Goal: Find specific page/section: Find specific page/section

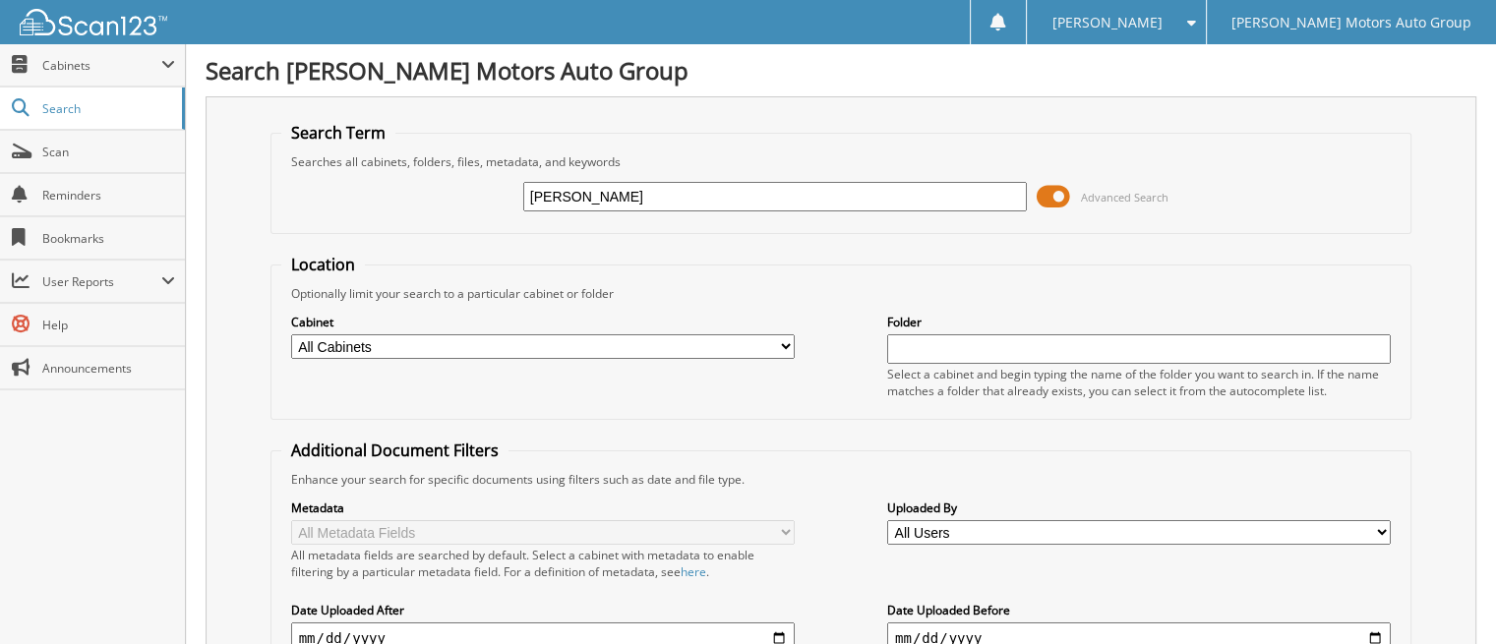
click at [386, 178] on div "[PERSON_NAME] Advanced Search" at bounding box center [841, 196] width 1120 height 53
type input "[PERSON_NAME]"
drag, startPoint x: 609, startPoint y: 197, endPoint x: 468, endPoint y: 195, distance: 140.7
click at [468, 195] on div "[PERSON_NAME] Advanced Search" at bounding box center [841, 196] width 1120 height 53
type input "[PERSON_NAME]"
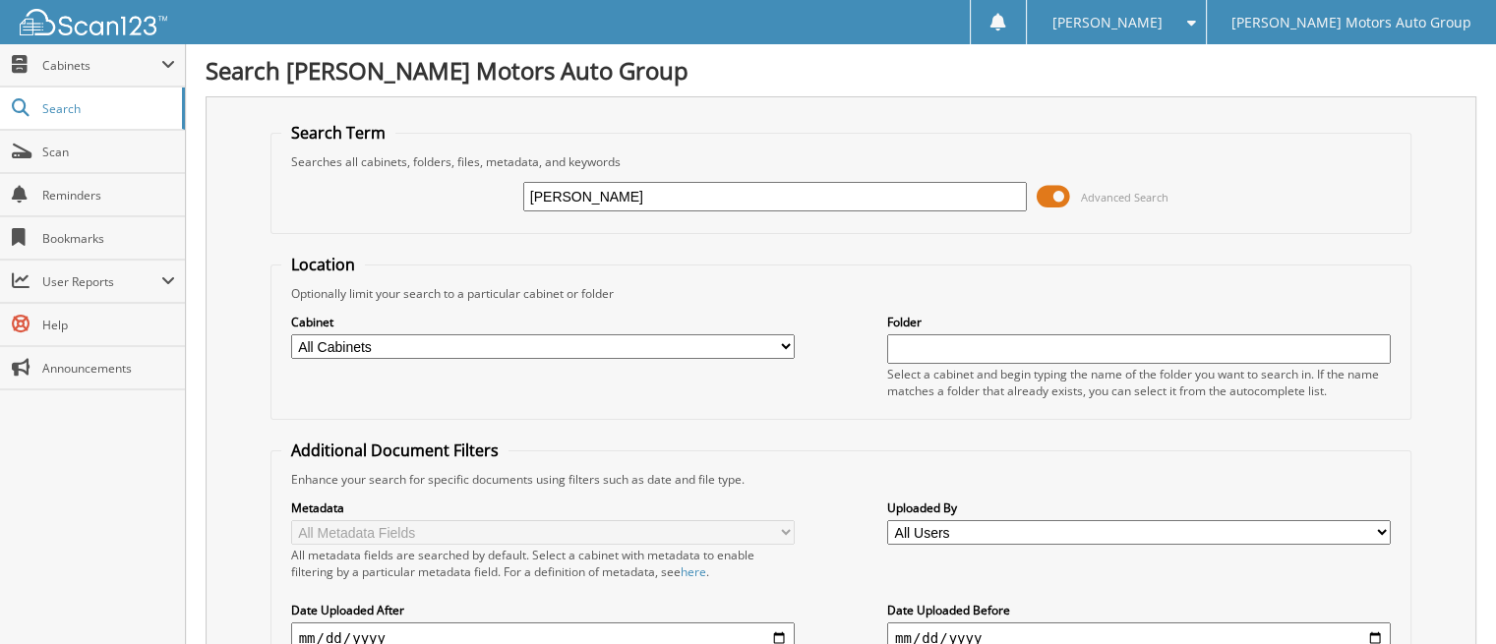
click at [1057, 188] on span at bounding box center [1053, 197] width 33 height 30
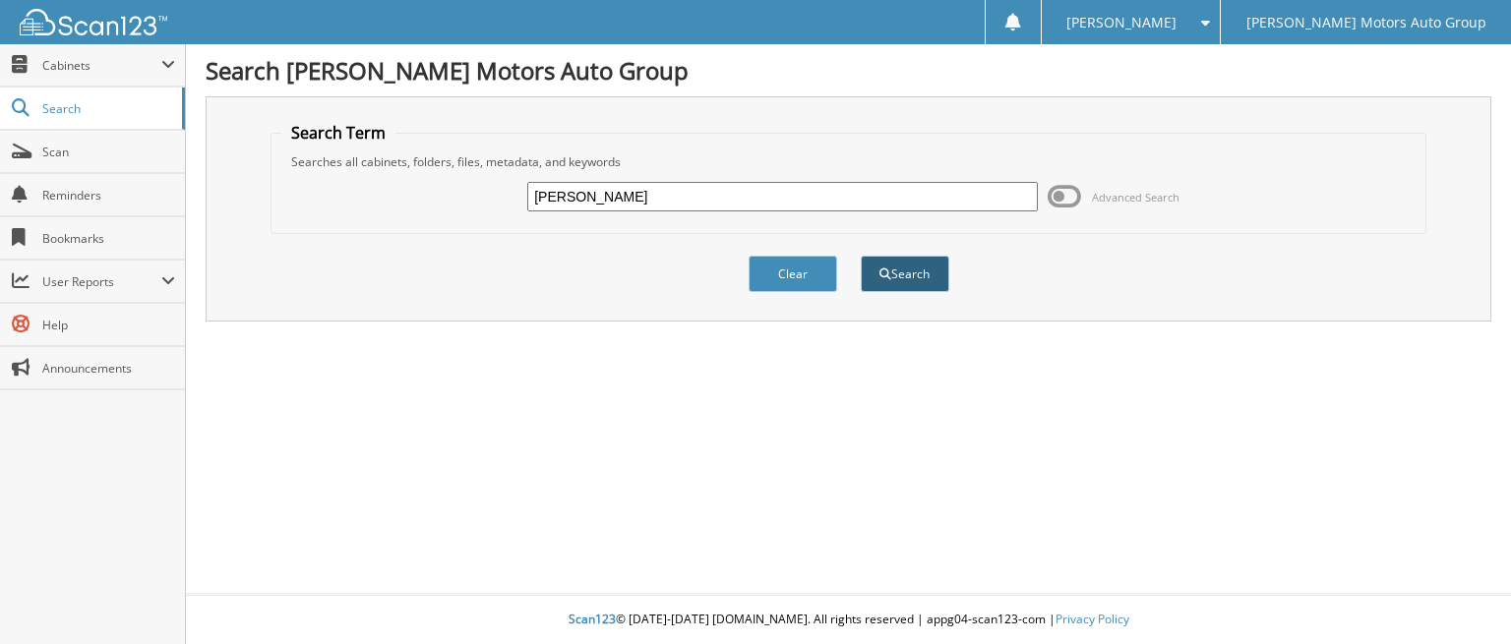
click at [909, 259] on button "Search" at bounding box center [905, 274] width 89 height 36
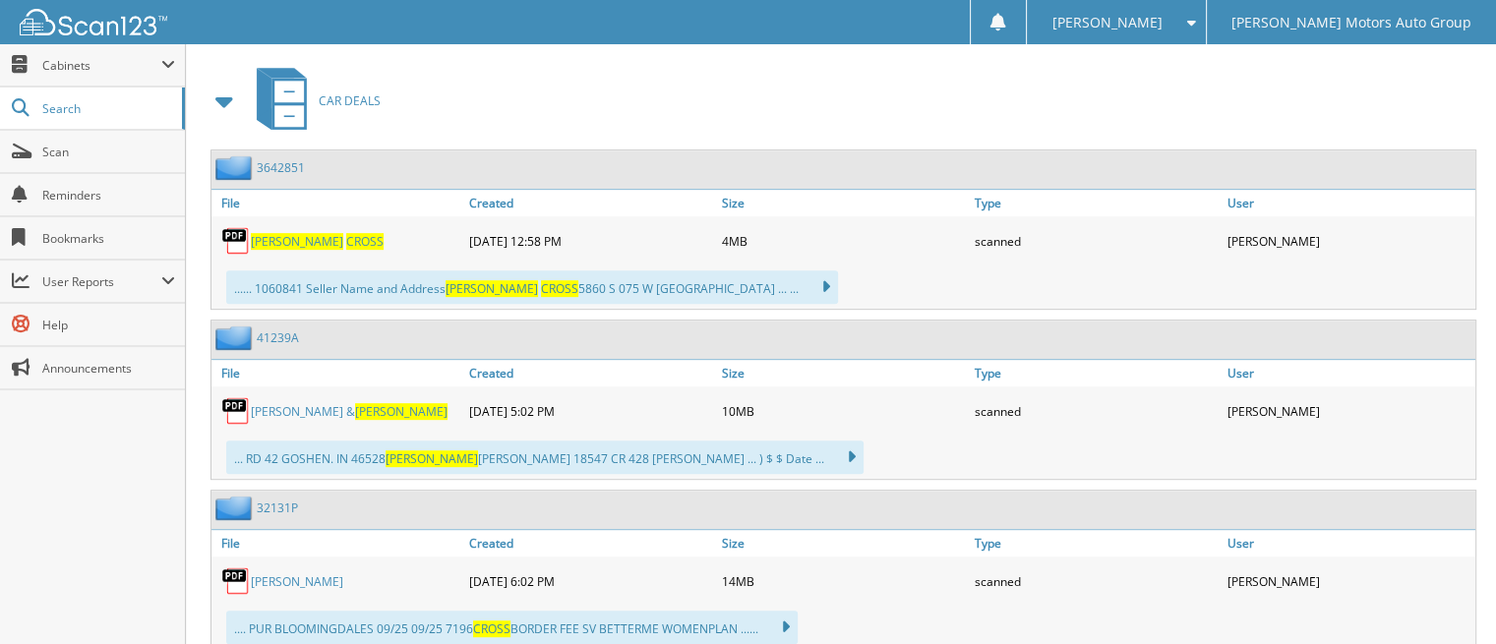
scroll to position [885, 0]
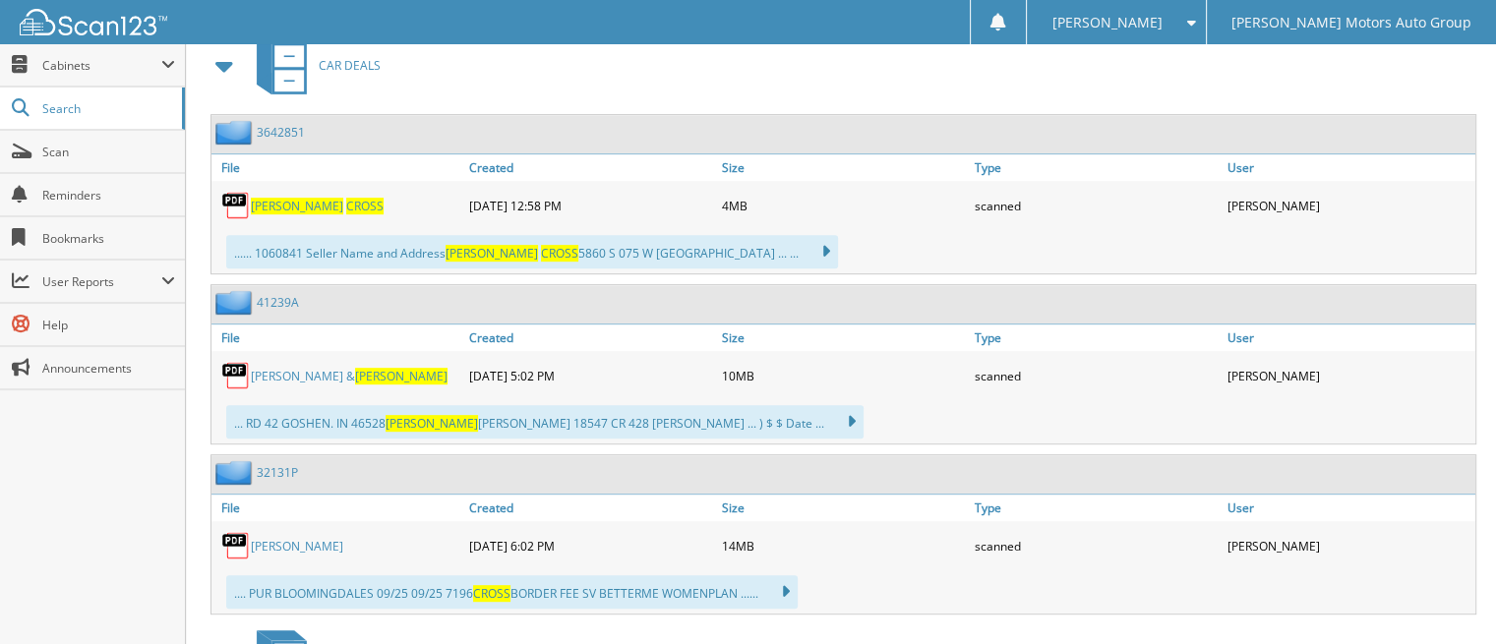
click at [346, 198] on span "CROSS" at bounding box center [364, 206] width 37 height 17
click at [268, 198] on span "[PERSON_NAME]" at bounding box center [297, 206] width 92 height 17
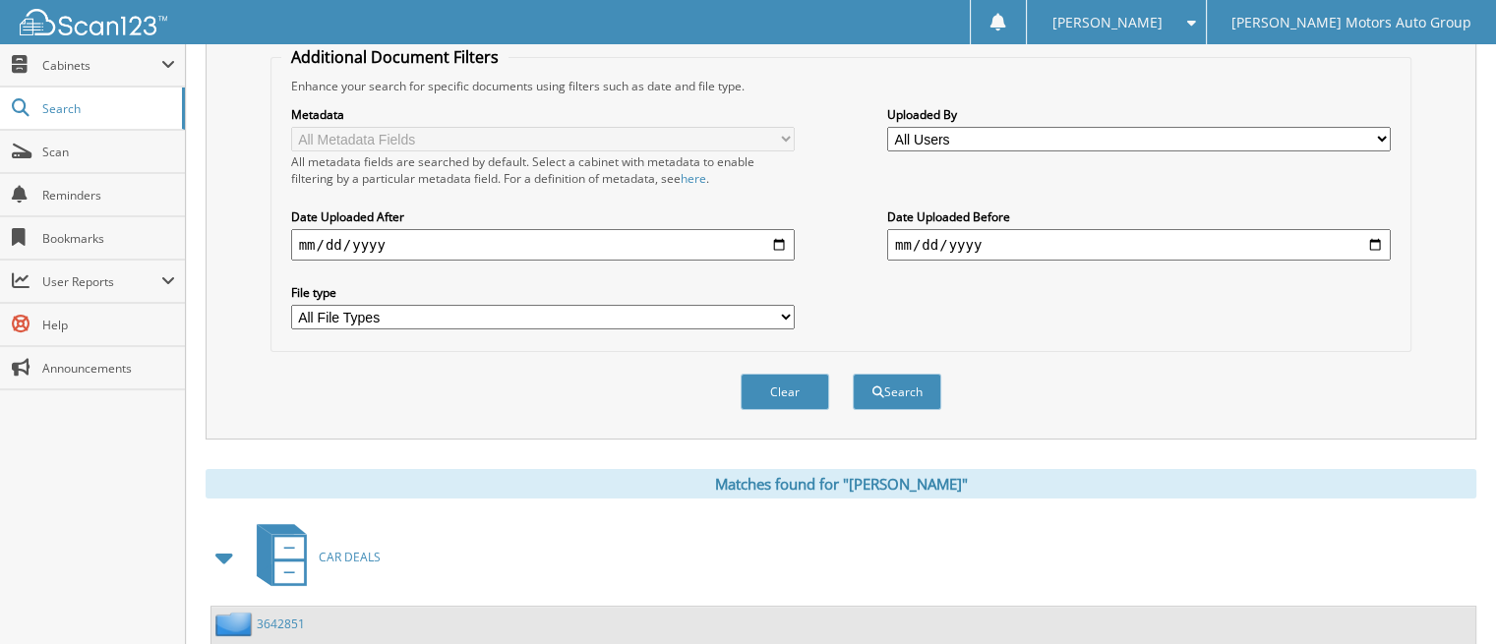
scroll to position [0, 0]
